Goal: Find specific page/section: Find specific page/section

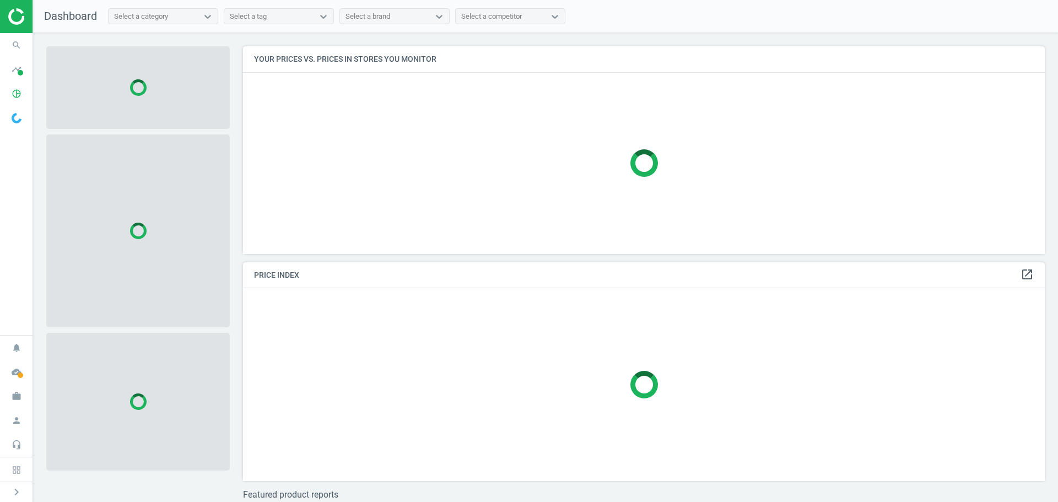
scroll to position [224, 811]
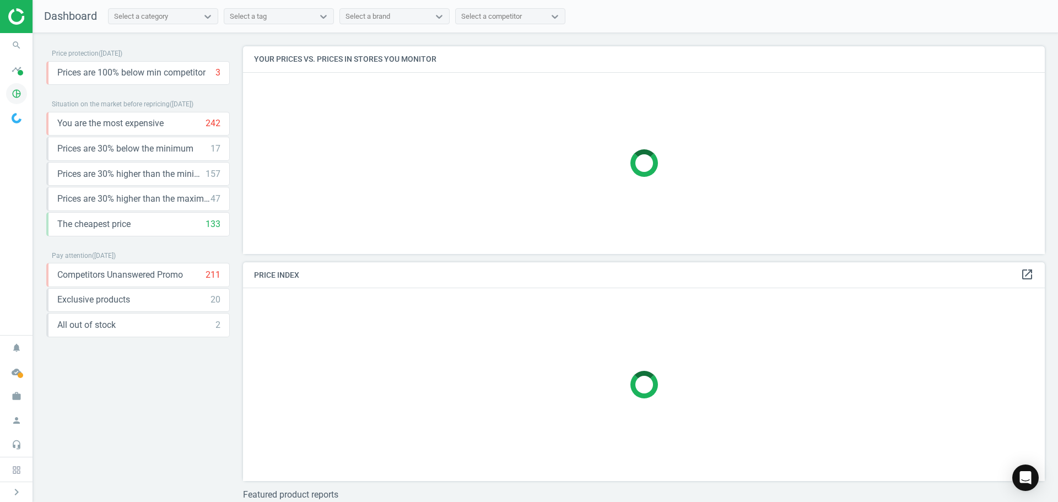
click at [27, 98] on span "pie_chart_outlined" at bounding box center [16, 94] width 33 height 24
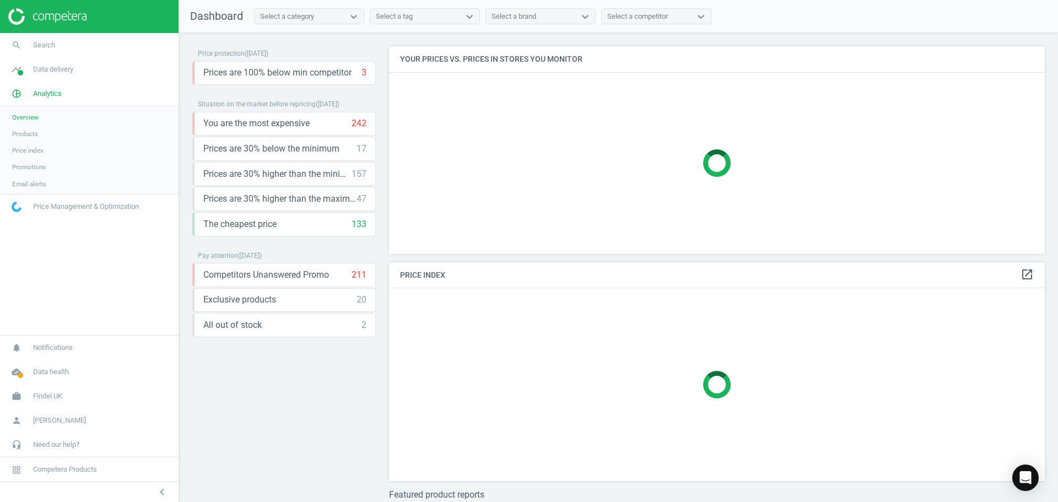
scroll to position [224, 665]
click at [39, 135] on link "Products" at bounding box center [89, 134] width 179 height 17
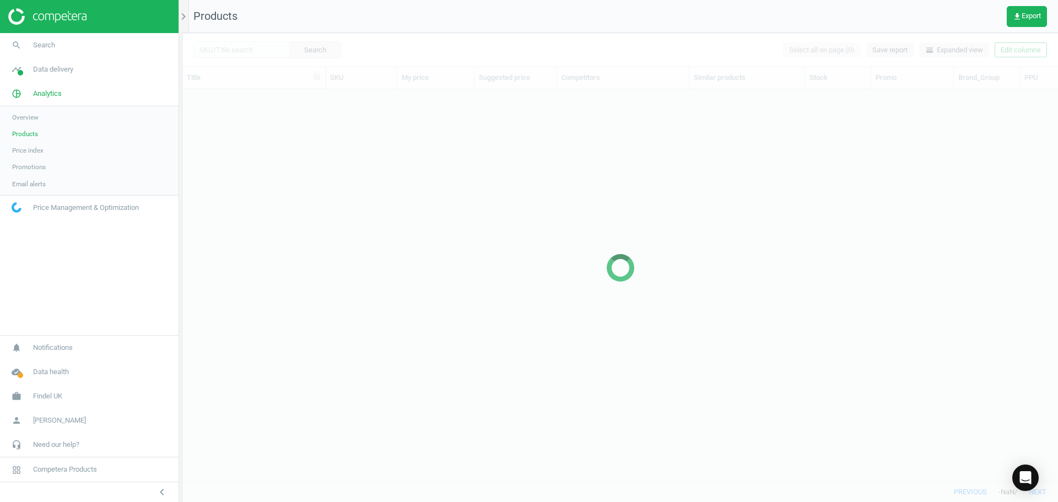
scroll to position [376, 868]
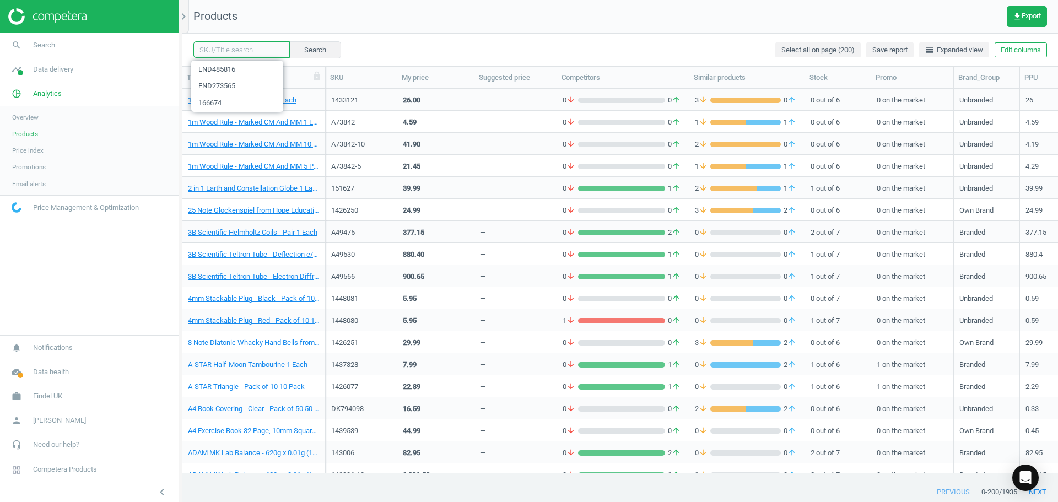
click at [232, 56] on input "text" at bounding box center [241, 49] width 96 height 17
paste input "END485816"
type input "END485816"
click at [306, 50] on button "Search" at bounding box center [315, 49] width 52 height 17
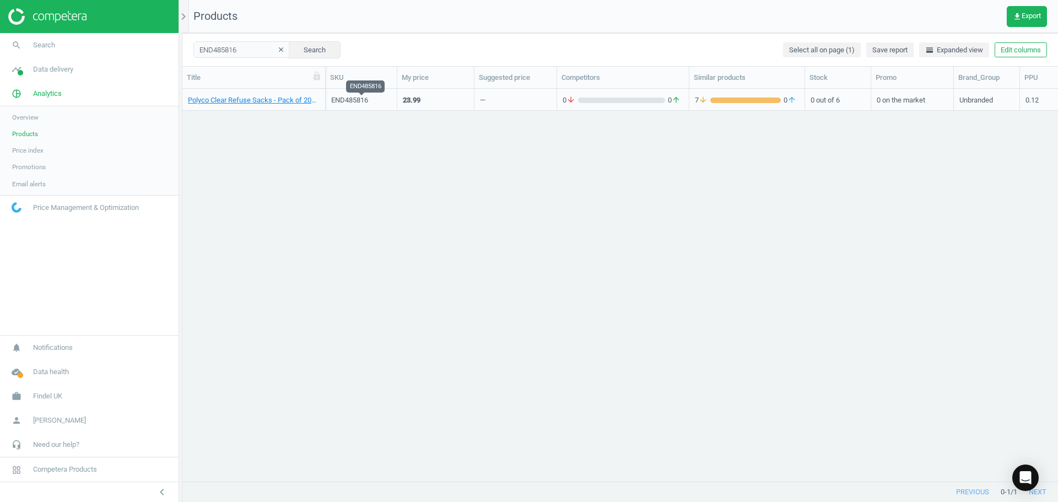
click at [350, 105] on div "END485816" at bounding box center [361, 100] width 60 height 10
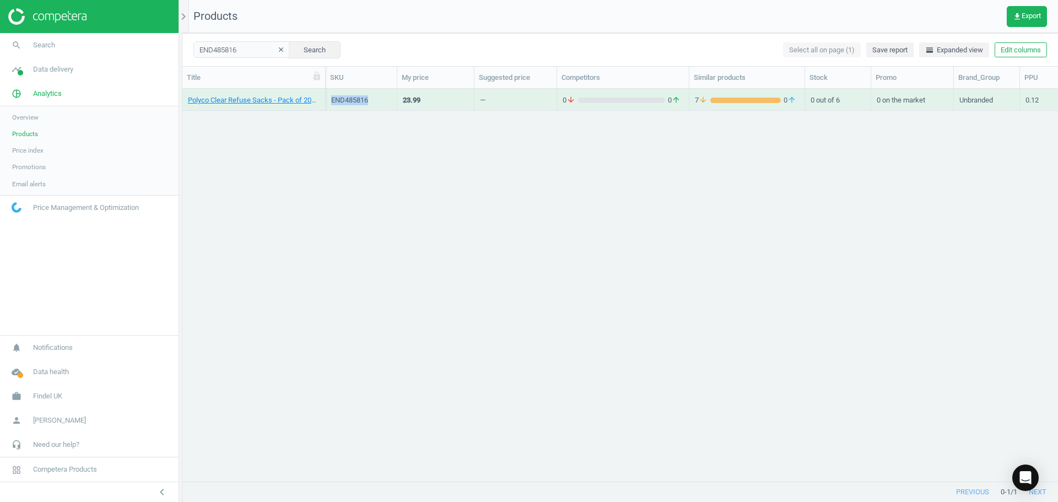
click at [350, 105] on div "END485816" at bounding box center [361, 100] width 60 height 10
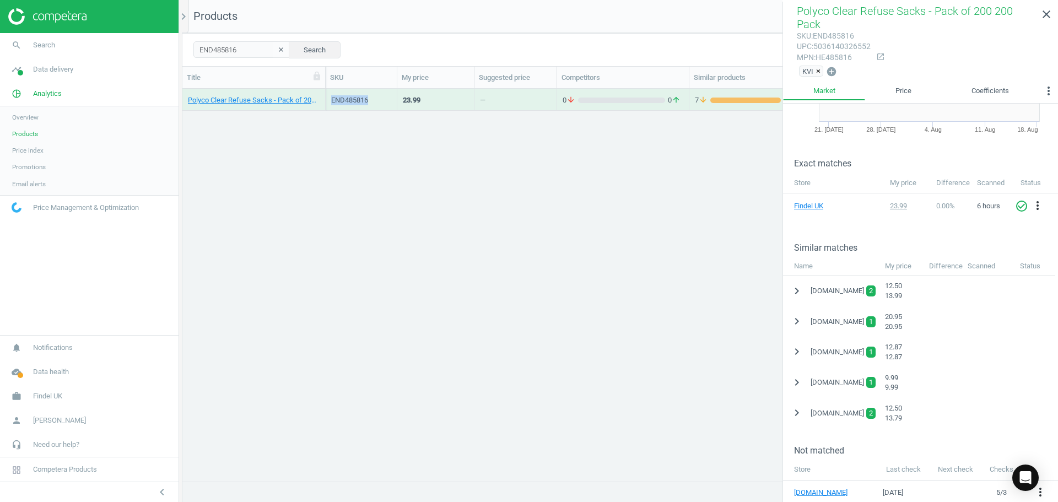
scroll to position [110, 0]
click at [796, 406] on icon "chevron_right" at bounding box center [797, 412] width 13 height 13
